Goal: Communication & Community: Answer question/provide support

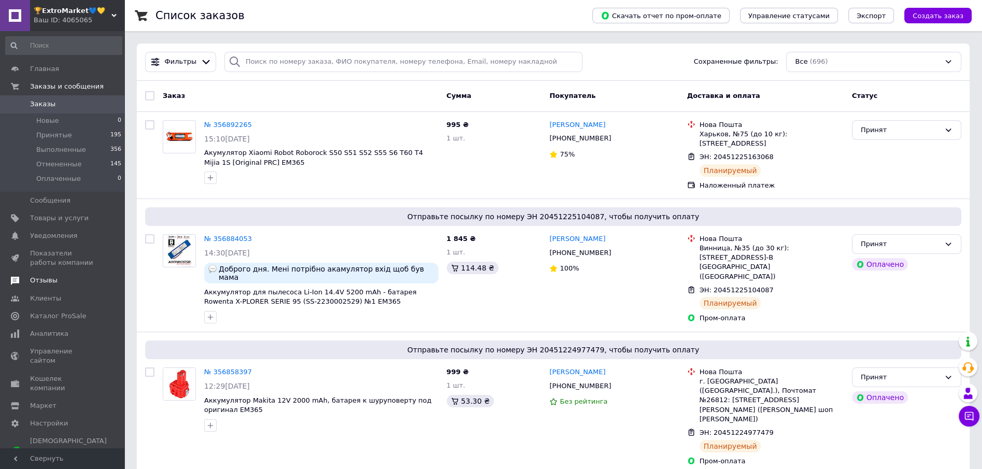
click at [33, 282] on span "Отзывы" at bounding box center [43, 280] width 27 height 9
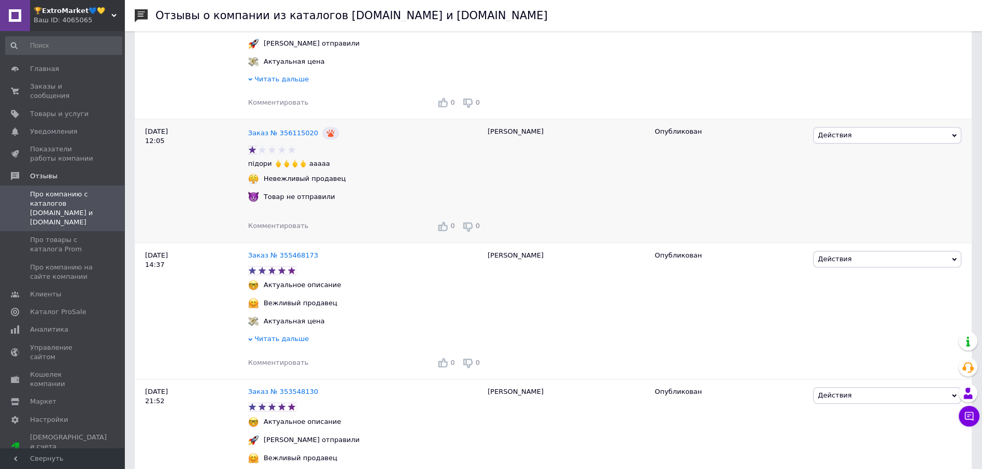
scroll to position [932, 0]
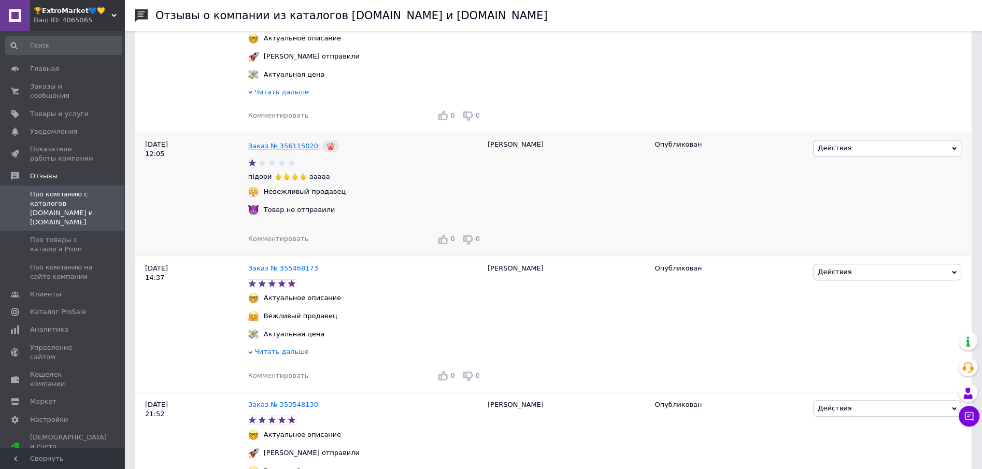
click at [278, 150] on link "Заказ № 356115020" at bounding box center [283, 146] width 70 height 8
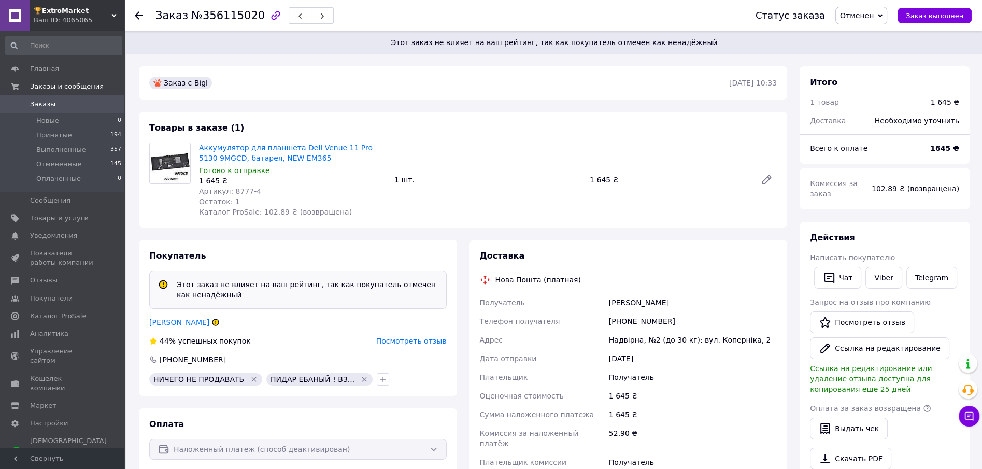
scroll to position [78, 0]
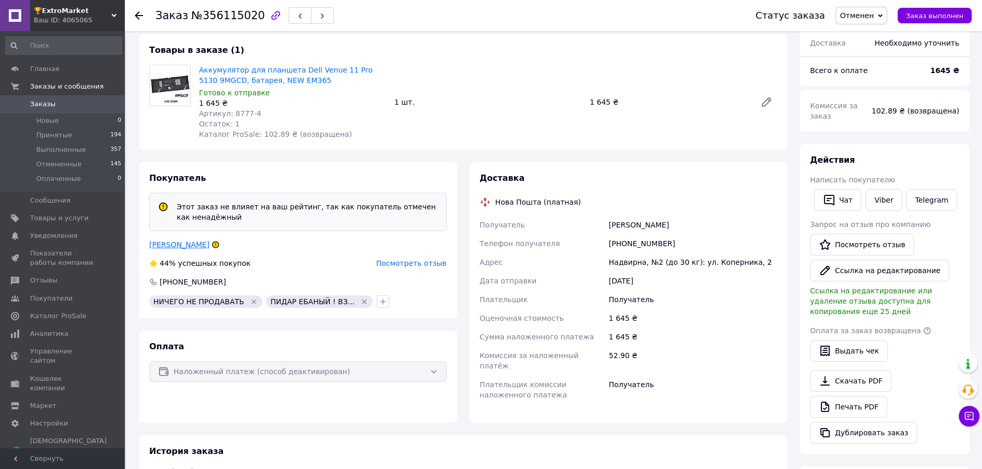
click at [181, 247] on link "[PERSON_NAME]" at bounding box center [179, 244] width 60 height 8
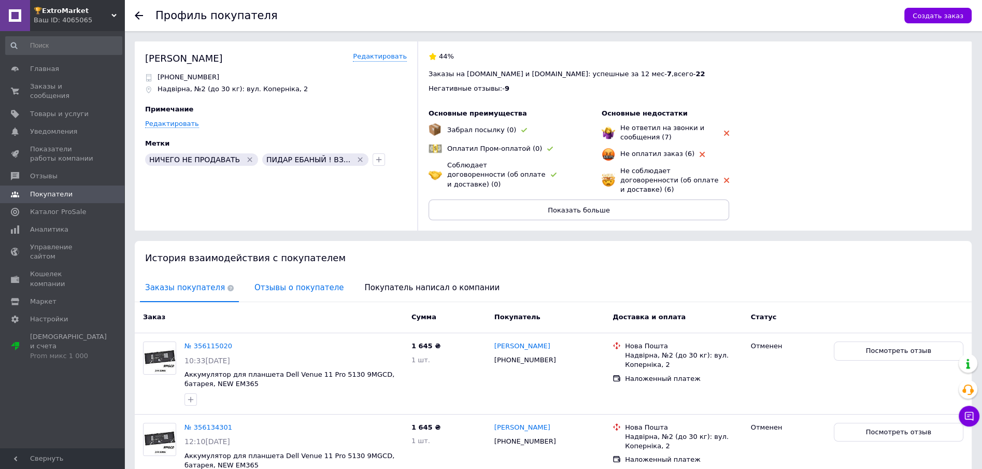
click at [286, 280] on span "Отзывы о покупателе" at bounding box center [298, 288] width 99 height 26
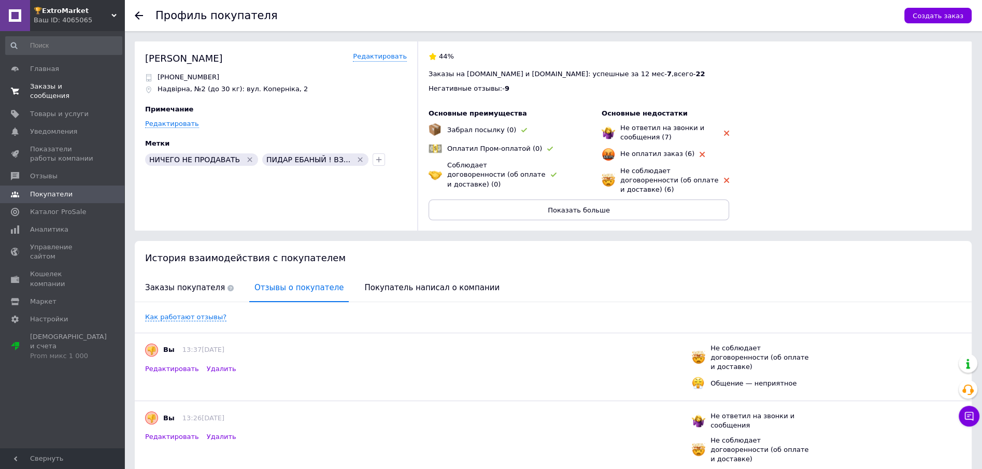
click at [53, 85] on span "Заказы и сообщения" at bounding box center [63, 91] width 66 height 19
